Goal: Task Accomplishment & Management: Use online tool/utility

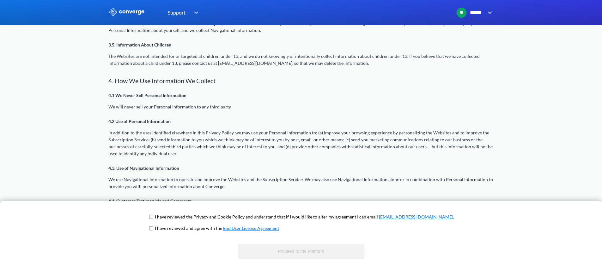
scroll to position [755, 0]
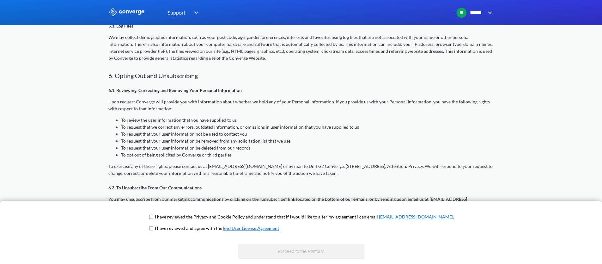
click at [171, 216] on span "I have reviewed the Privacy and Cookie Policy and understand that if I would li…" at bounding box center [301, 218] width 306 height 11
click at [153, 218] on input "checkbox" at bounding box center [151, 216] width 4 height 5
checkbox input "true"
click at [173, 223] on span "I have reviewed the Privacy and Cookie Policy and understand that if I would li…" at bounding box center [301, 218] width 306 height 11
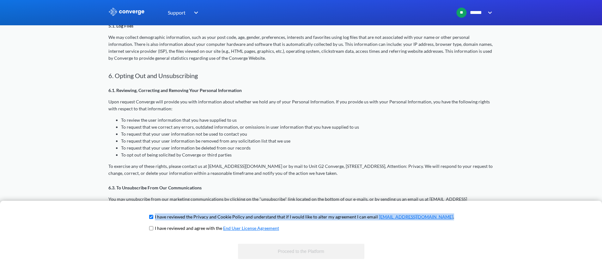
click at [153, 226] on input "checkbox" at bounding box center [151, 227] width 4 height 5
checkbox input "true"
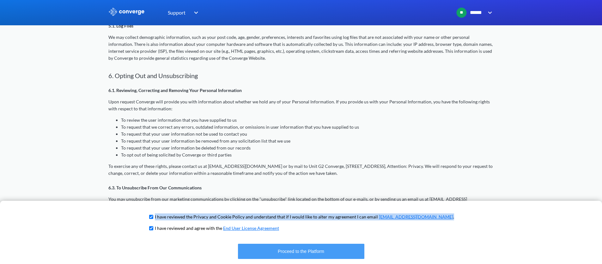
click at [272, 243] on button "Proceed to the Platform" at bounding box center [301, 250] width 126 height 15
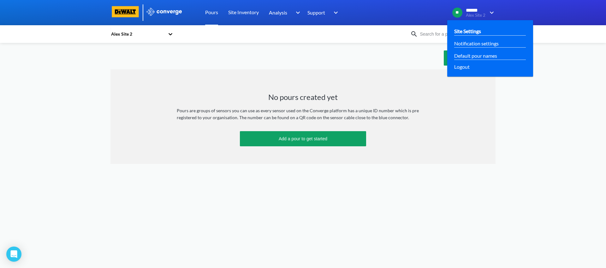
click at [471, 29] on link "Site Settings" at bounding box center [467, 31] width 27 height 8
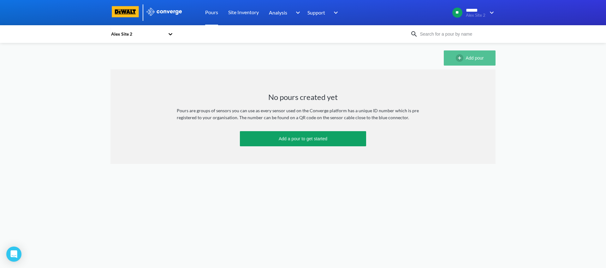
click at [451, 59] on button "Add pour" at bounding box center [470, 58] width 52 height 15
